Goal: Task Accomplishment & Management: Use online tool/utility

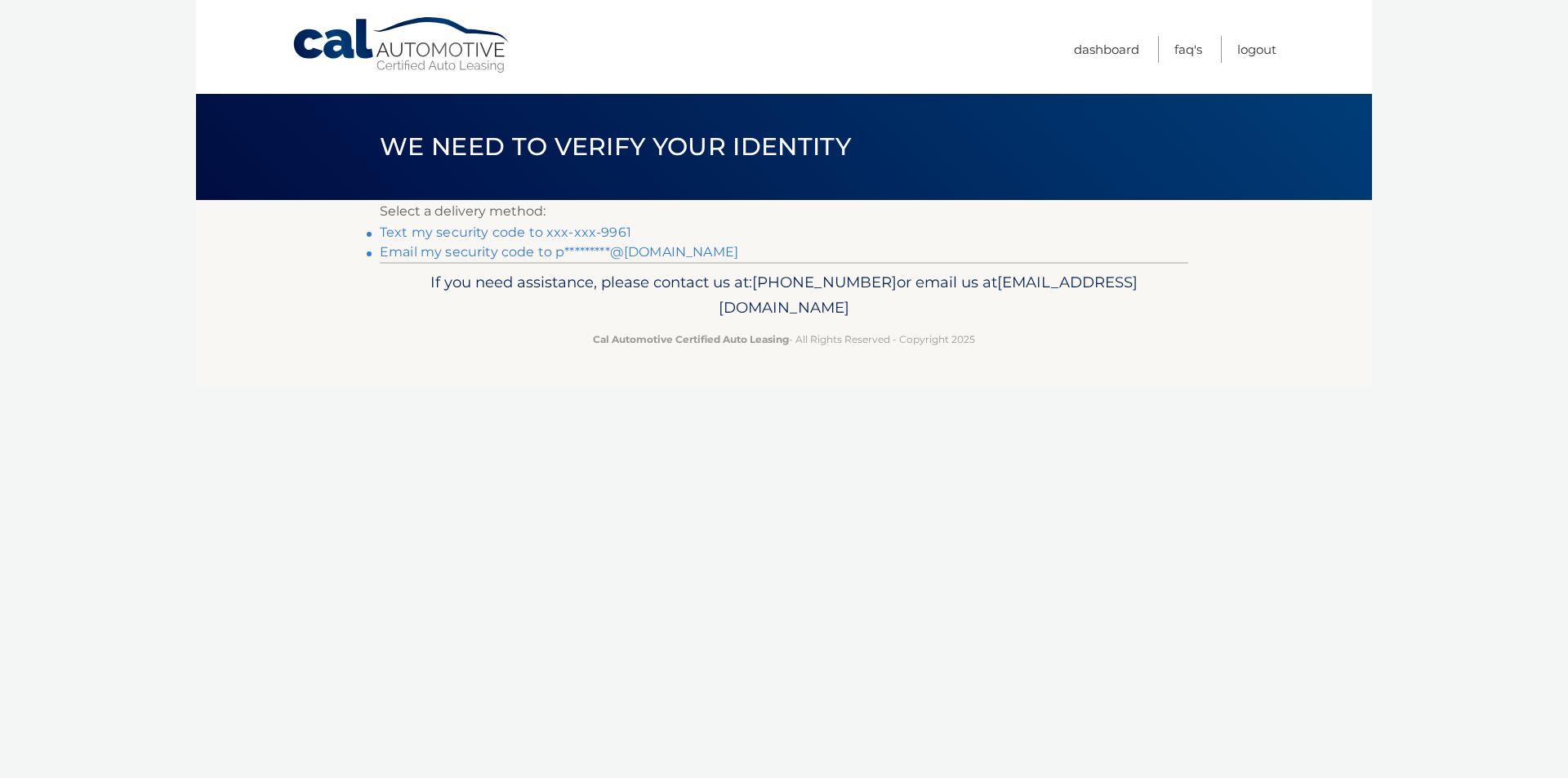
click at [604, 232] on link "Text my security code to xxx-xxx-9961" at bounding box center [505, 232] width 251 height 15
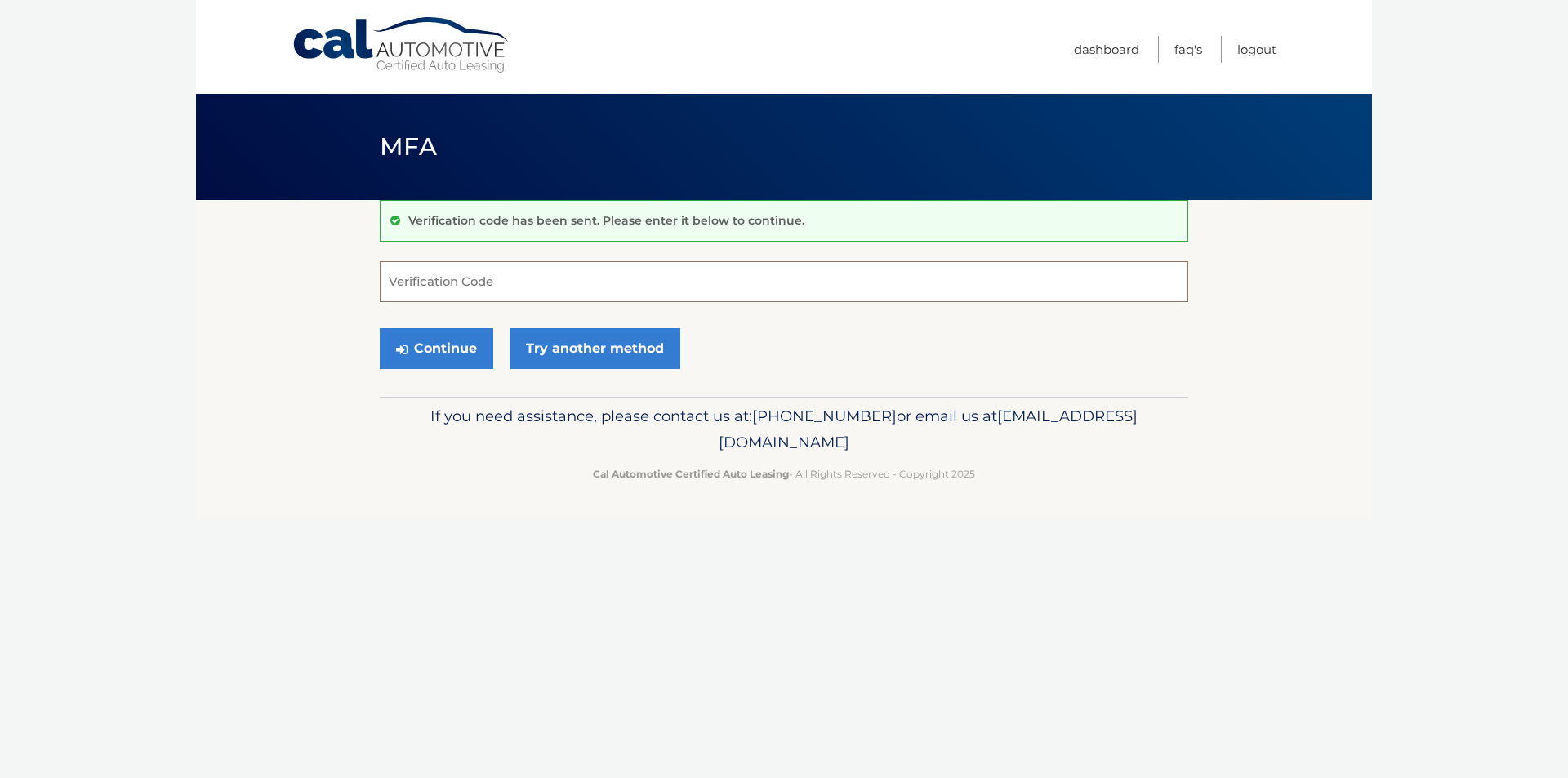
click at [552, 266] on input "Verification Code" at bounding box center [784, 281] width 809 height 41
type input "504749"
click at [446, 362] on button "Continue" at bounding box center [436, 348] width 114 height 41
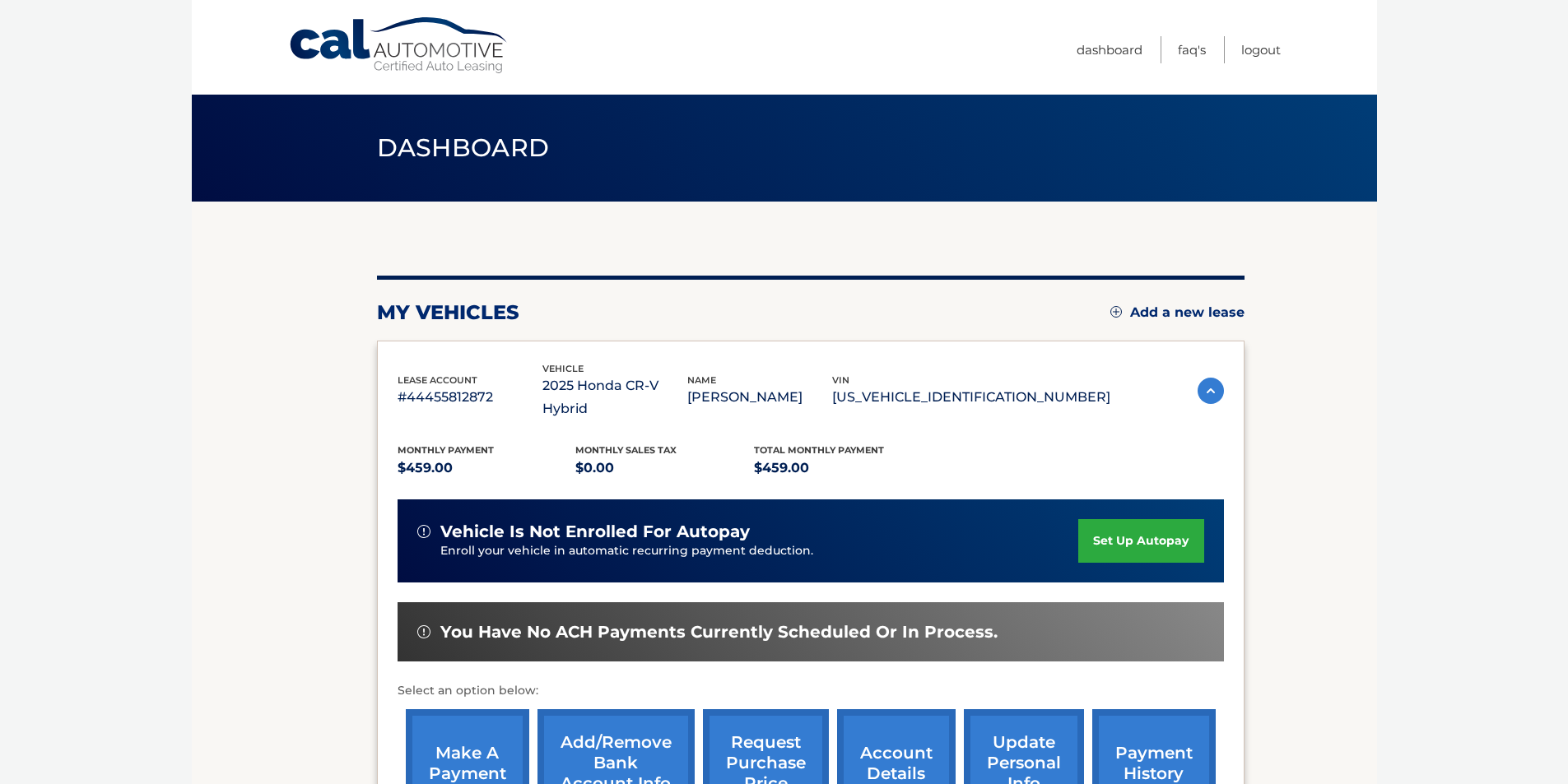
scroll to position [165, 0]
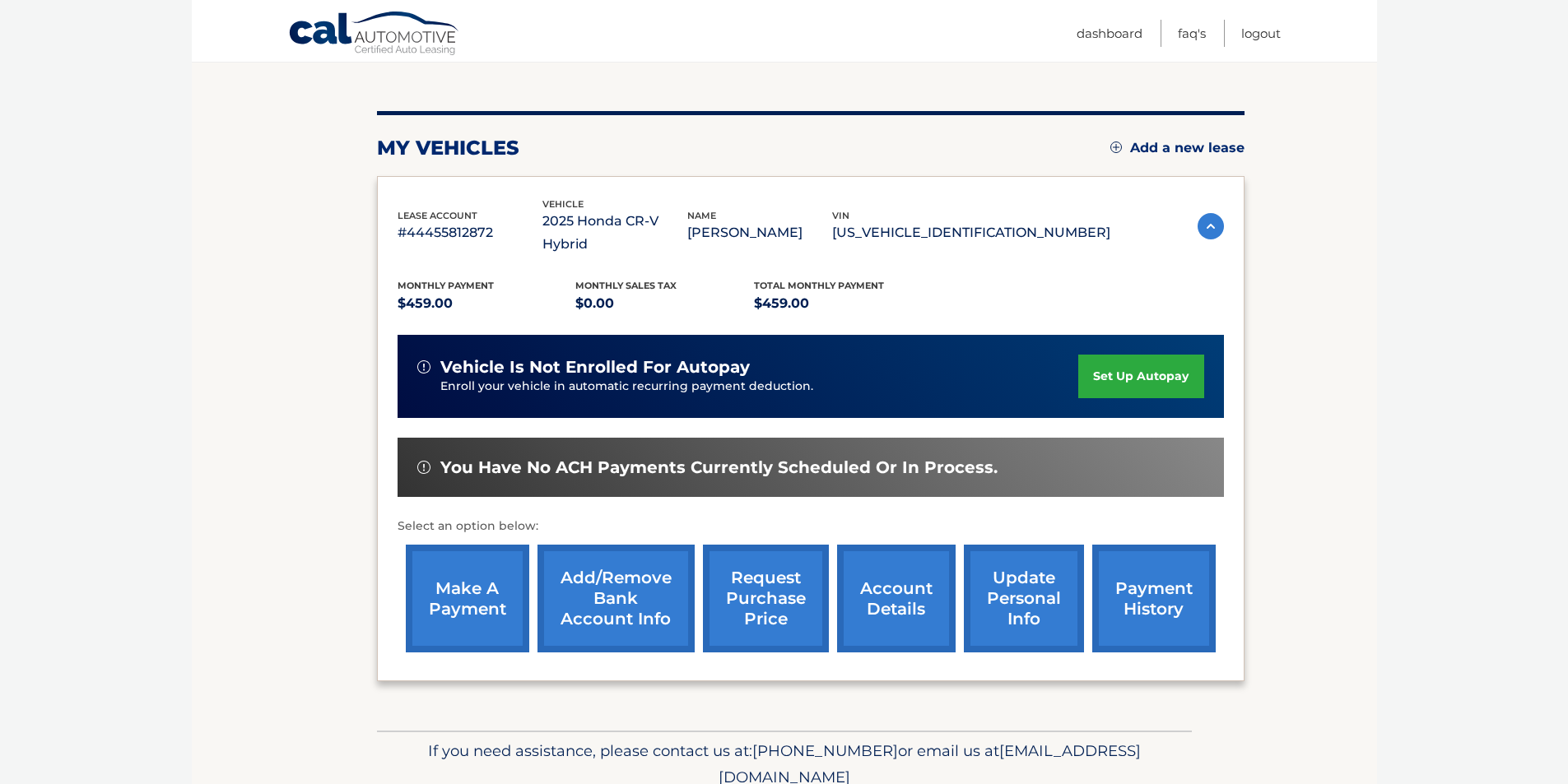
click at [465, 570] on link "make a payment" at bounding box center [467, 598] width 123 height 108
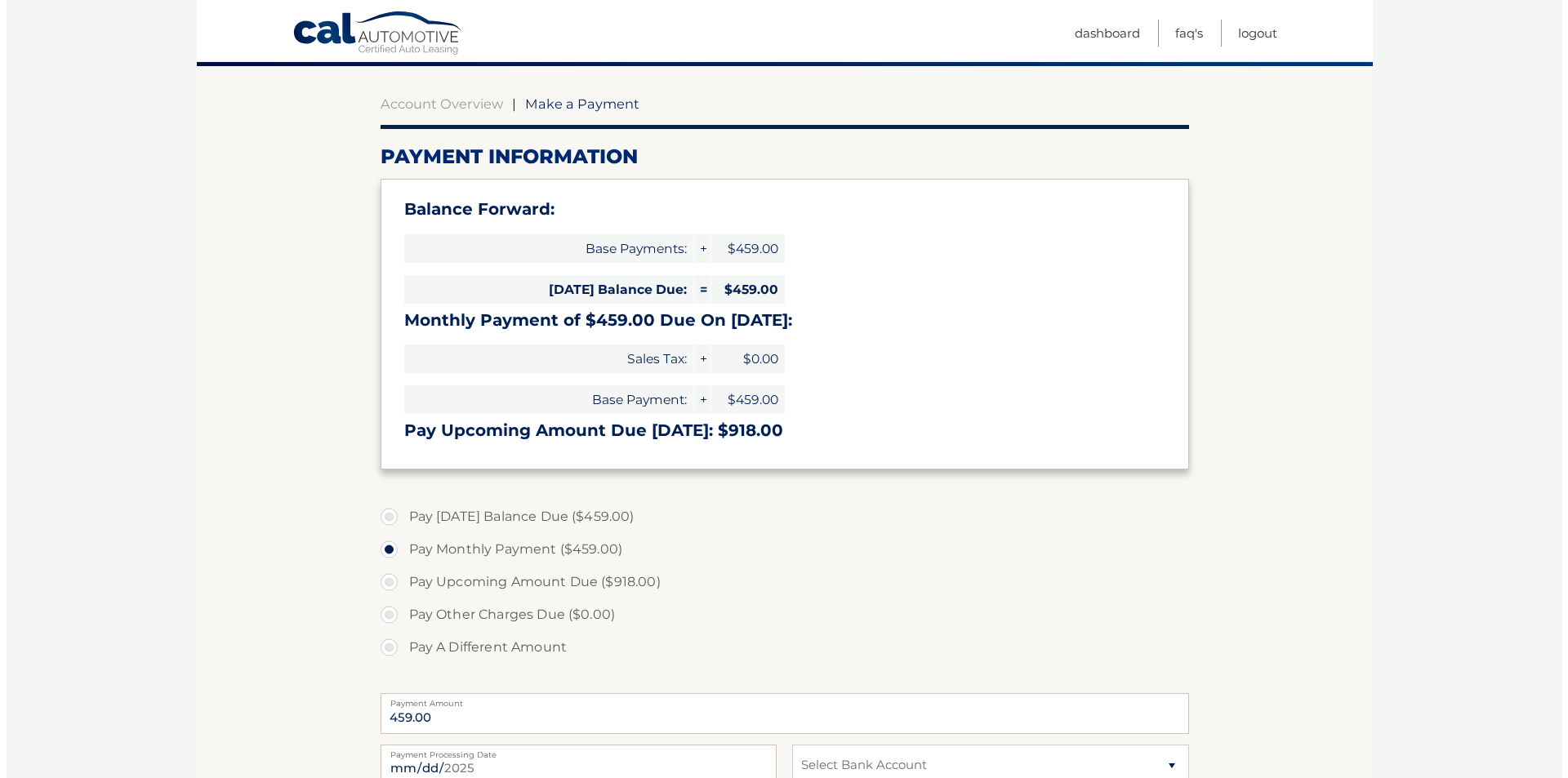
scroll to position [327, 0]
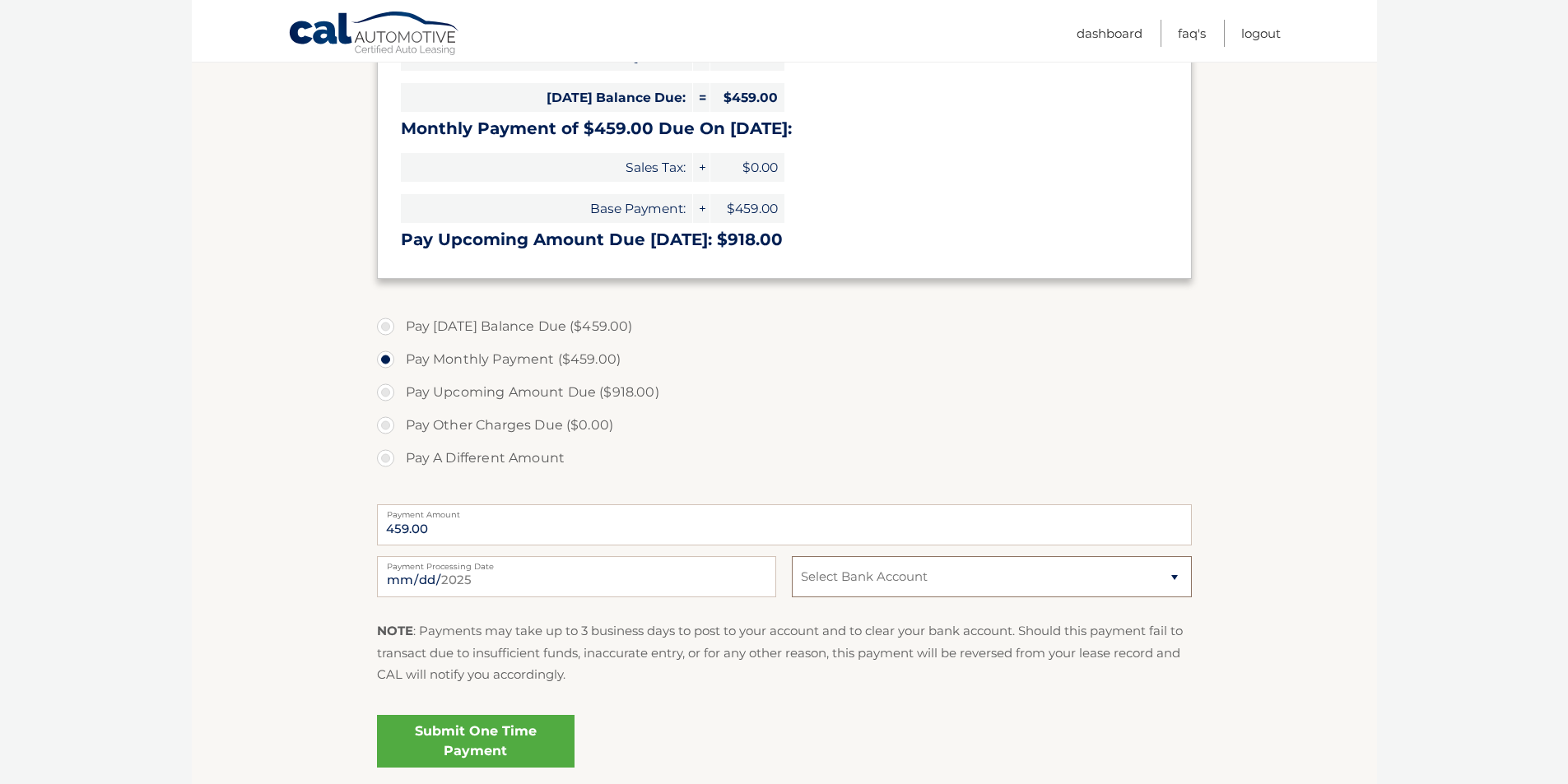
click at [889, 590] on select "Select Bank Account Checking CAPITAL ONE N.A. *****7181 Checking CAPITAL ONE, N…" at bounding box center [992, 576] width 399 height 41
select select "MDhmMmVhMDgtZTM0YS00ZWU3LWJjMTQtMWVkYzIxZmExOWZi"
click at [792, 556] on select "Select Bank Account Checking CAPITAL ONE N.A. *****7181 Checking CAPITAL ONE, N…" at bounding box center [992, 576] width 399 height 41
click at [441, 752] on link "Submit One Time Payment" at bounding box center [475, 741] width 198 height 53
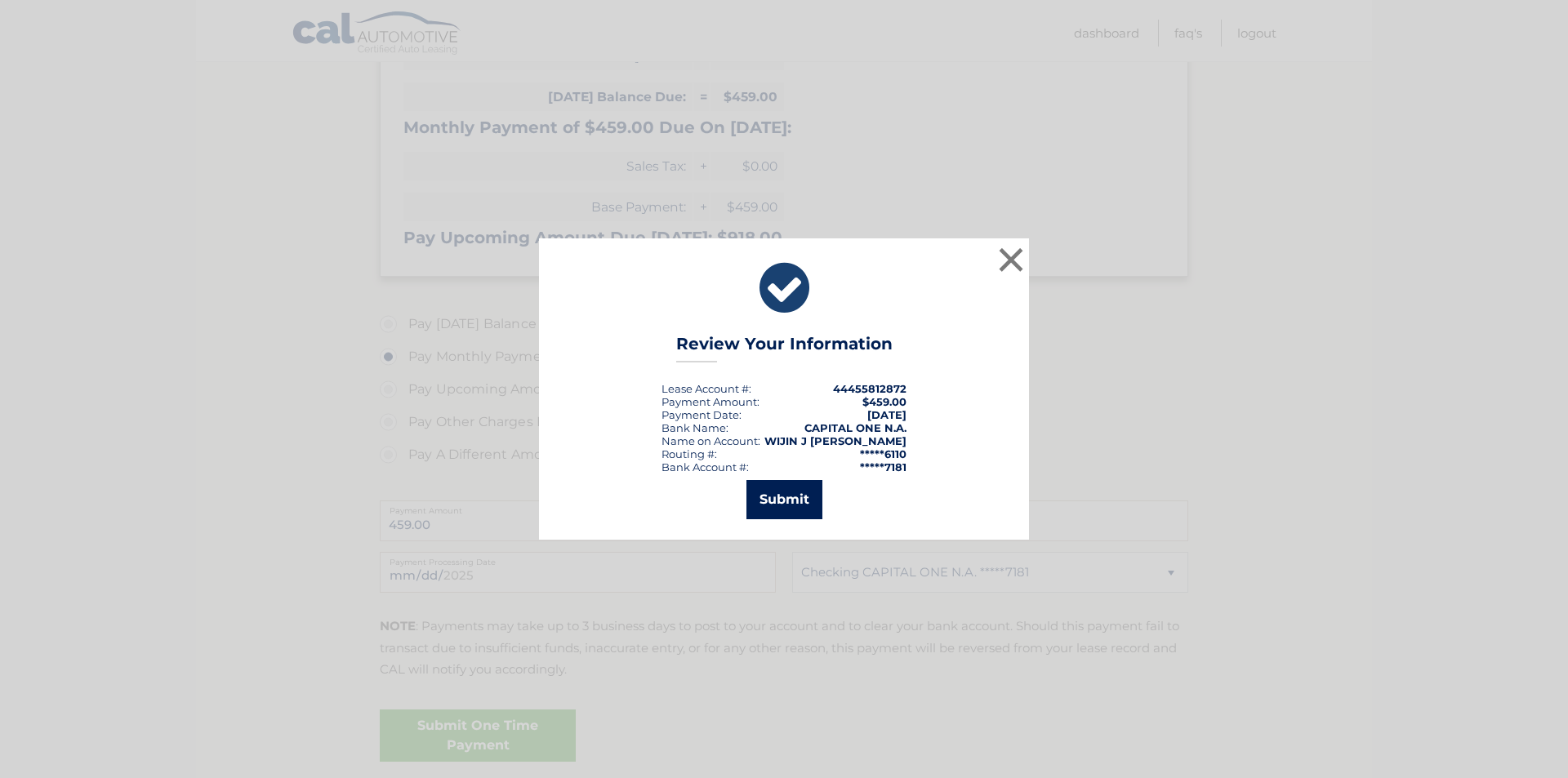
click at [794, 497] on button "Submit" at bounding box center [784, 499] width 76 height 39
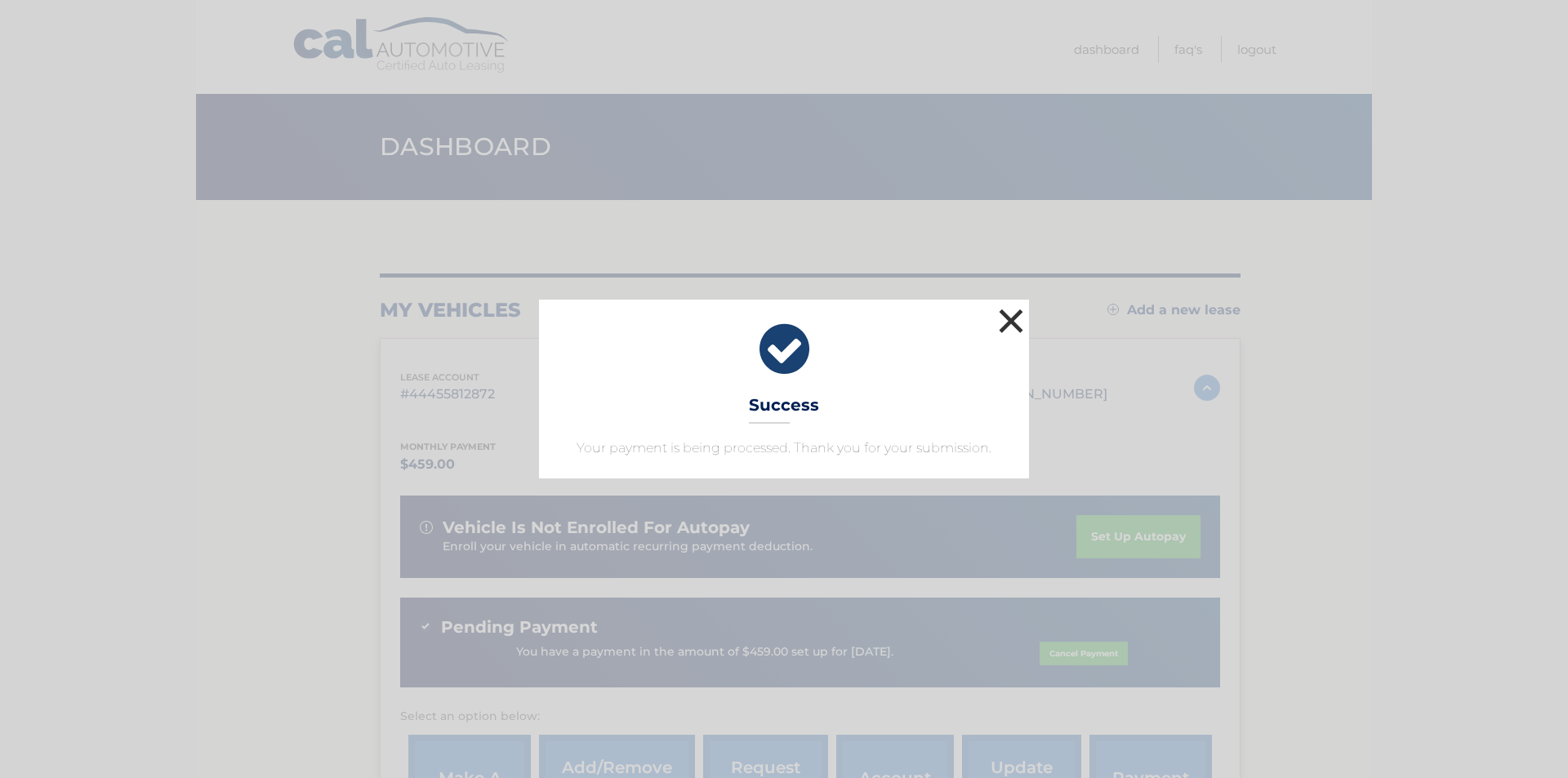
click at [1009, 322] on button "×" at bounding box center [1011, 321] width 33 height 32
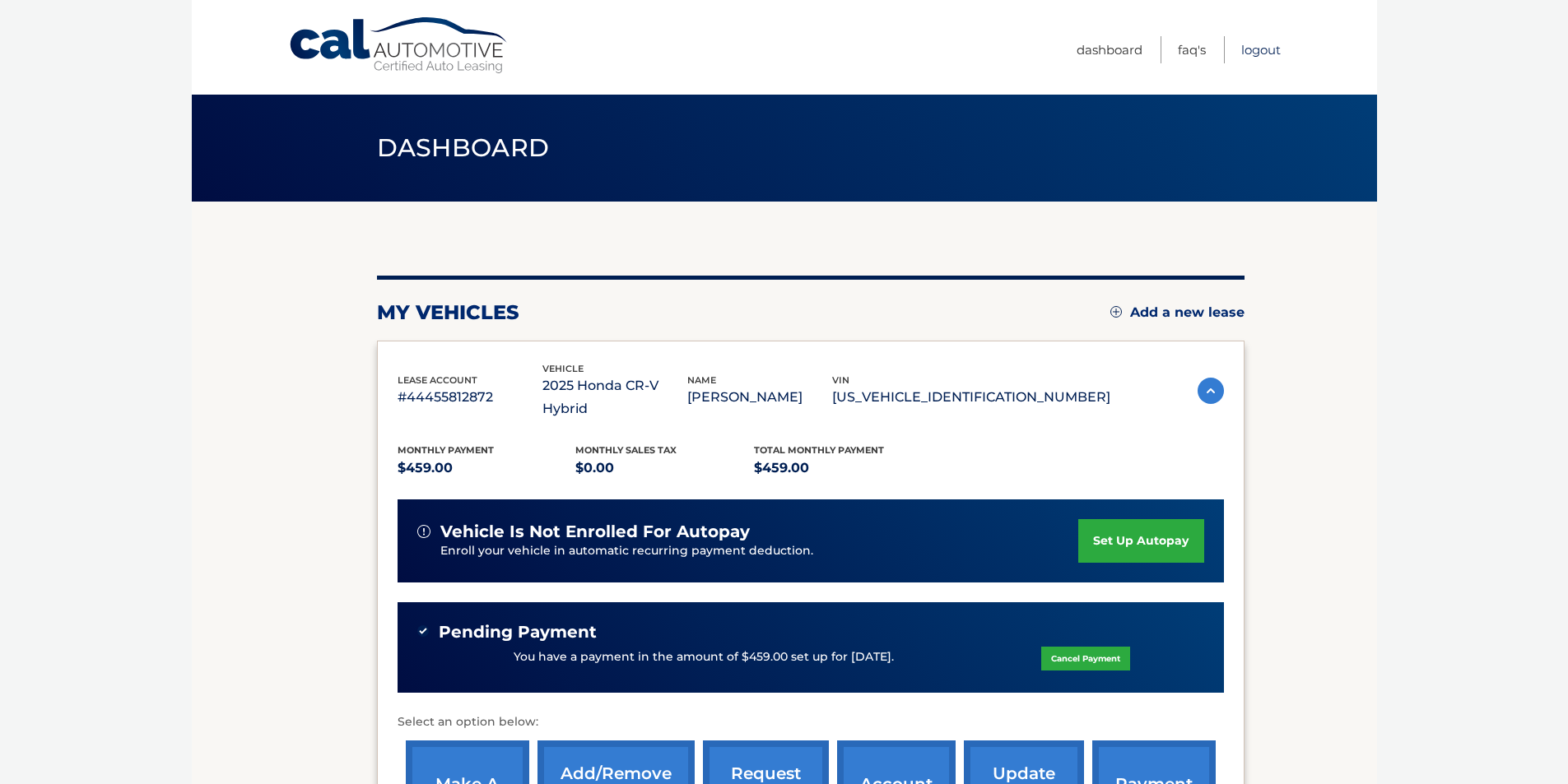
click at [1270, 43] on link "Logout" at bounding box center [1261, 50] width 40 height 27
